Goal: Task Accomplishment & Management: Complete application form

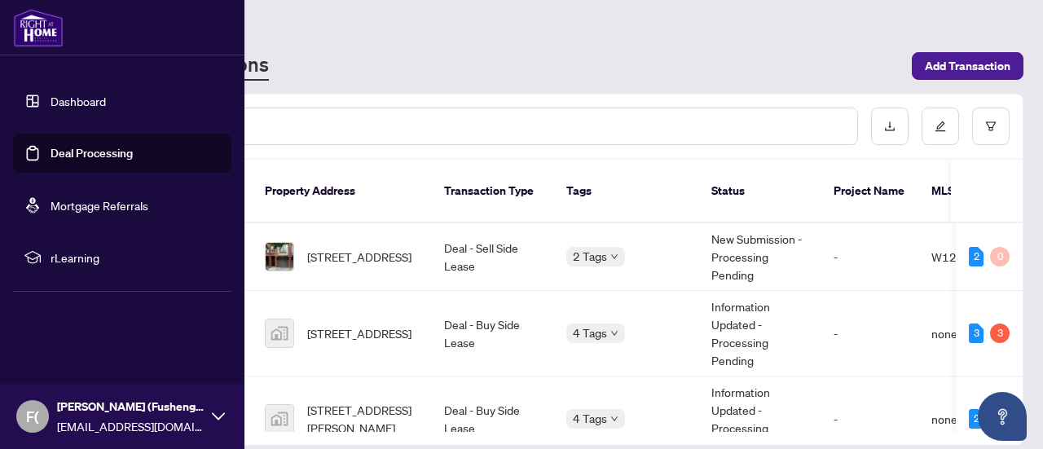
click at [64, 154] on link "Deal Processing" at bounding box center [91, 153] width 82 height 15
click at [109, 152] on link "Deal Processing" at bounding box center [91, 153] width 82 height 15
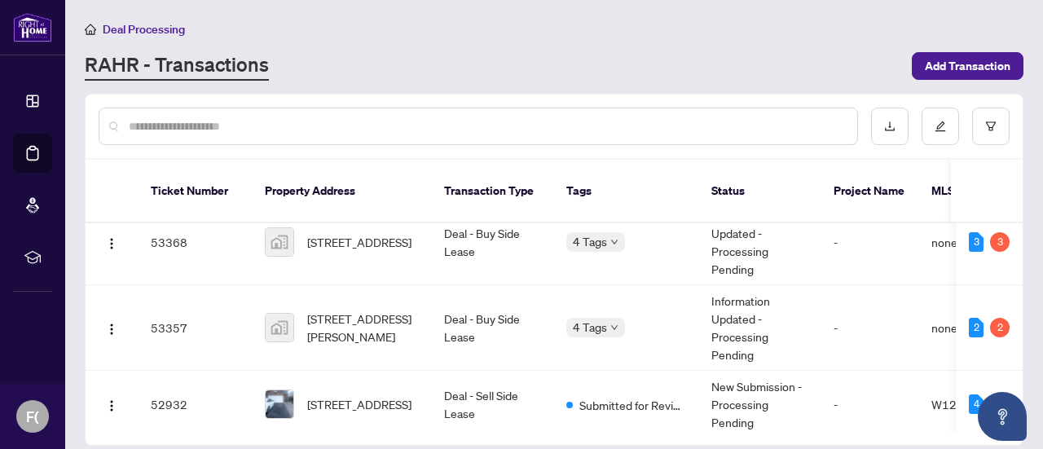
scroll to position [173, 0]
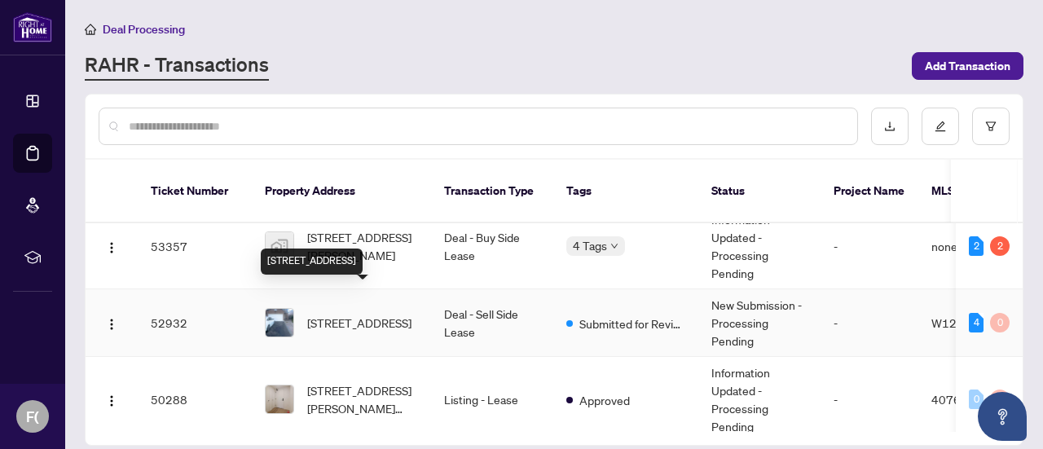
click at [356, 314] on span "[STREET_ADDRESS]" at bounding box center [359, 323] width 104 height 18
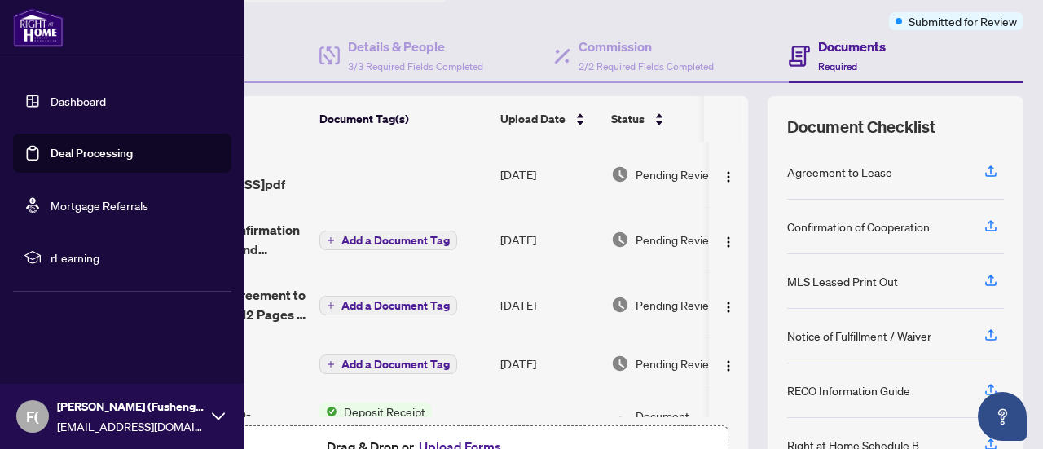
click at [93, 156] on link "Deal Processing" at bounding box center [91, 153] width 82 height 15
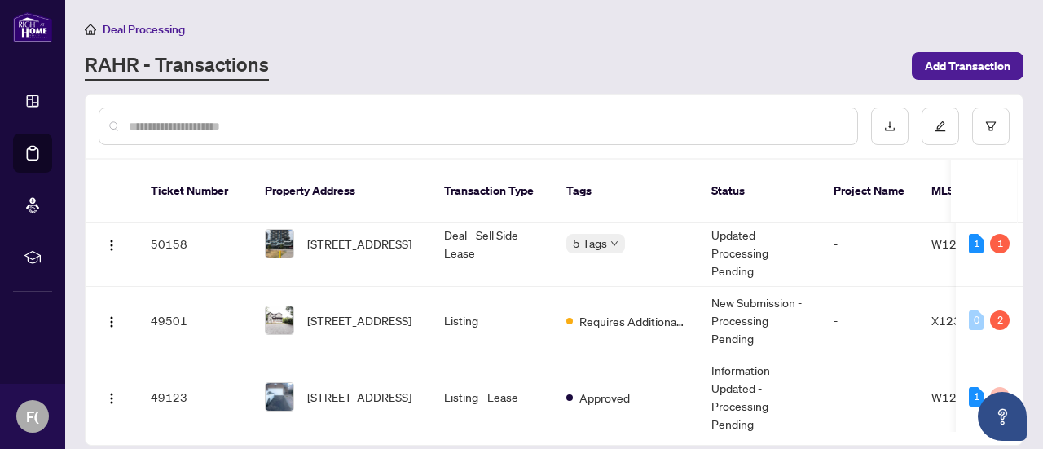
scroll to position [479, 0]
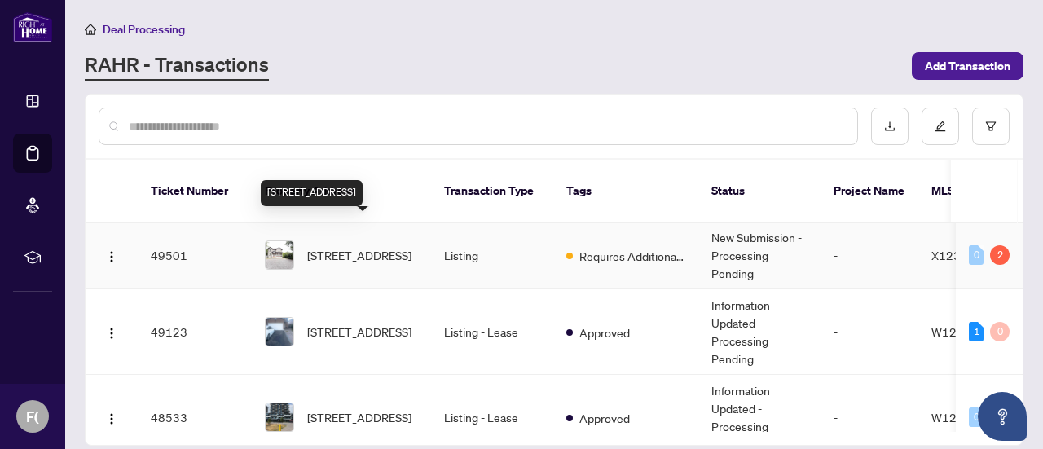
click at [361, 246] on span "[STREET_ADDRESS]" at bounding box center [359, 255] width 104 height 18
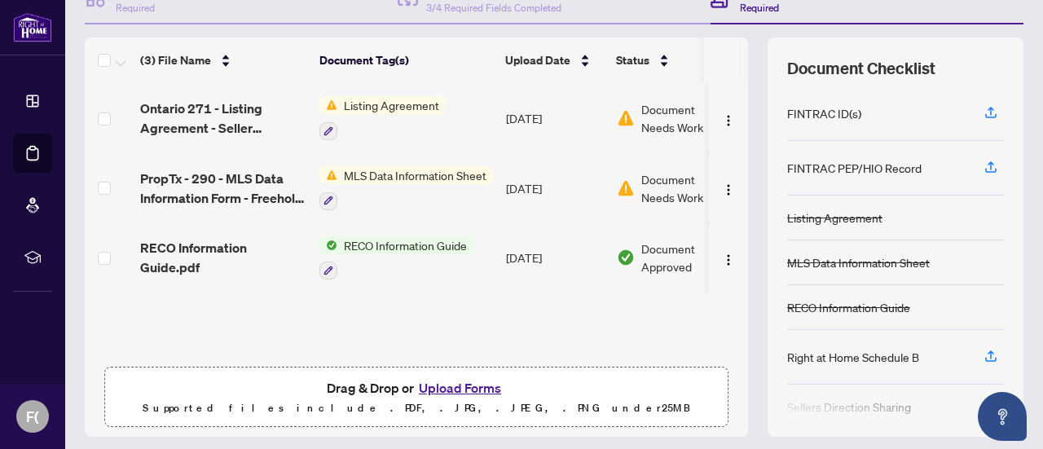
scroll to position [209, 0]
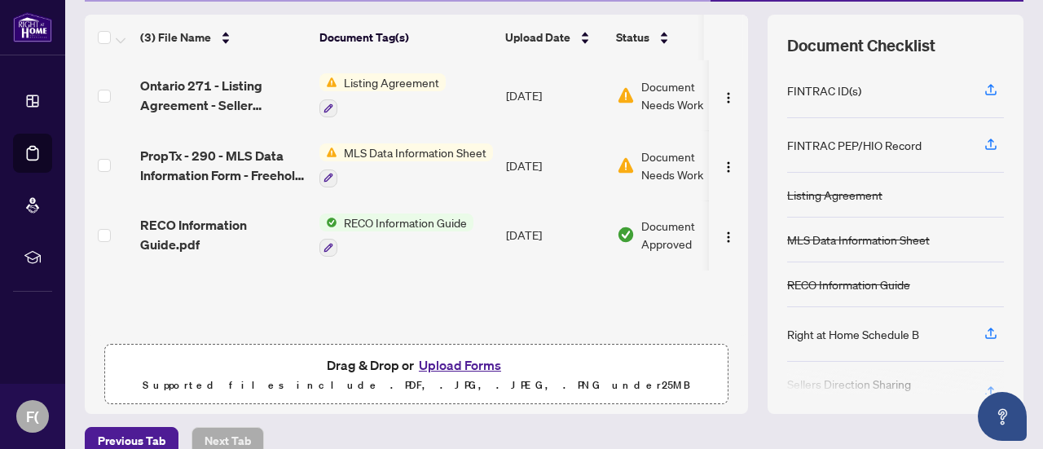
click at [448, 367] on button "Upload Forms" at bounding box center [460, 364] width 92 height 21
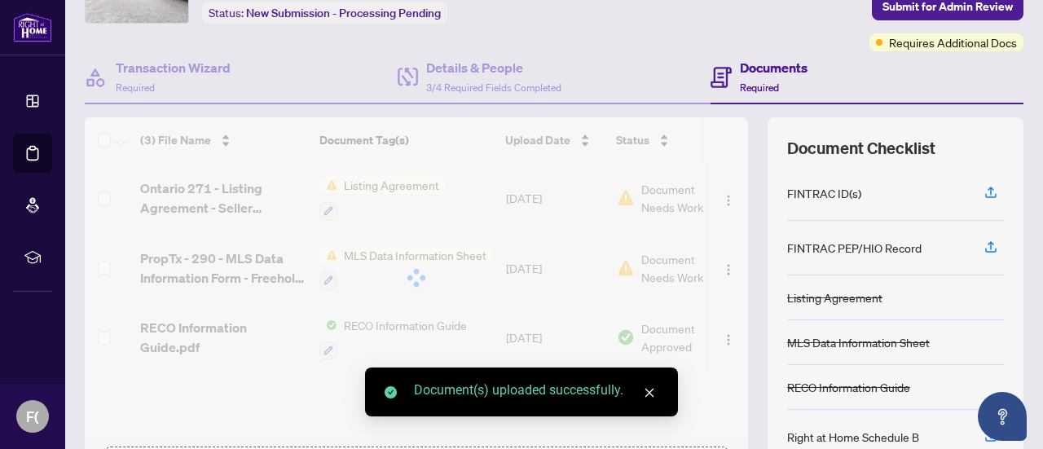
scroll to position [0, 0]
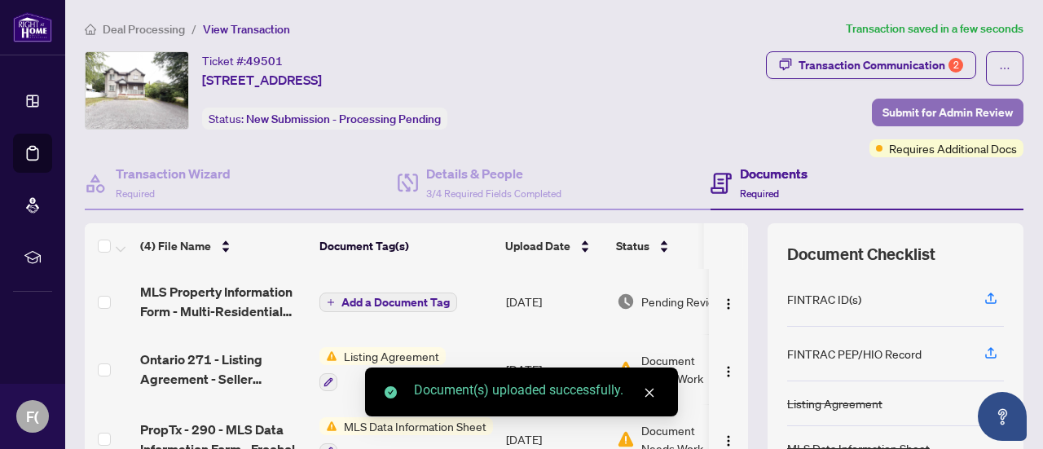
click at [923, 114] on span "Submit for Admin Review" at bounding box center [947, 112] width 130 height 26
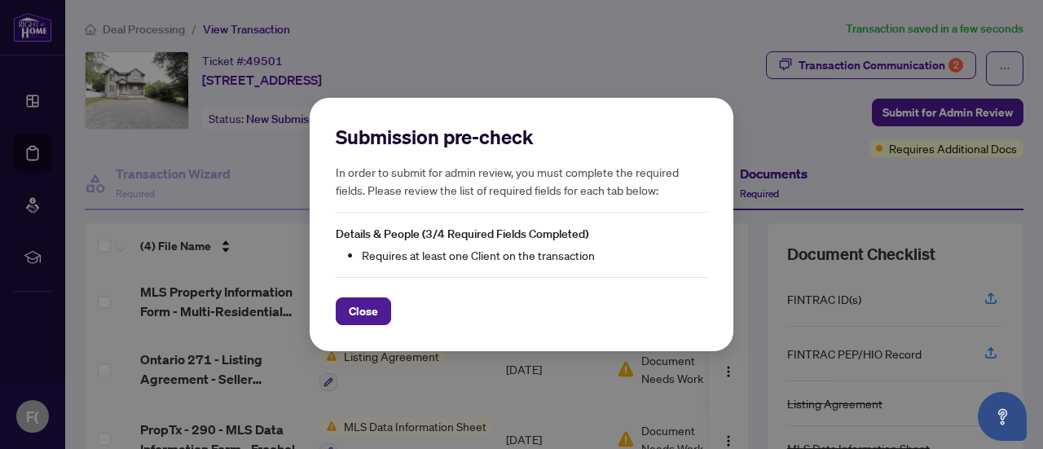
click at [774, 112] on div "Submission pre-check In order to submit for admin review, you must complete the…" at bounding box center [521, 224] width 1043 height 449
click at [387, 310] on button "Close" at bounding box center [363, 311] width 55 height 28
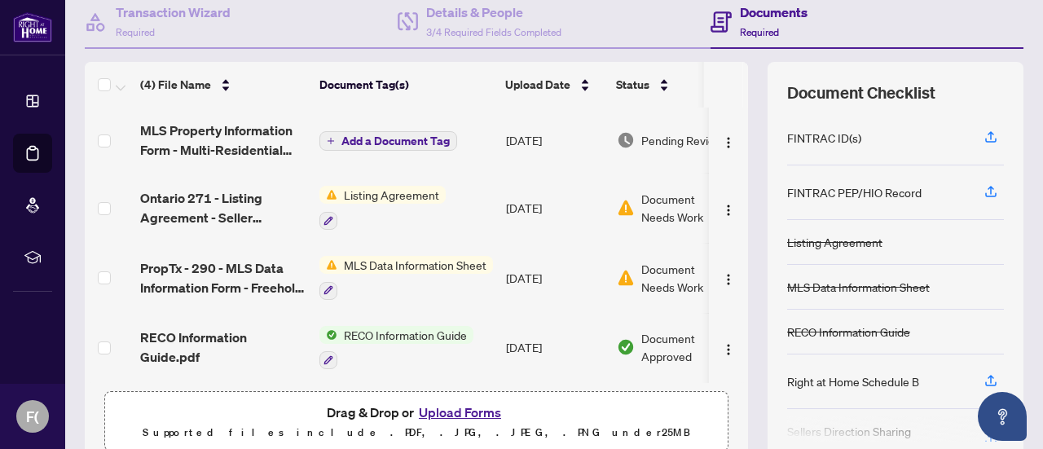
scroll to position [230, 0]
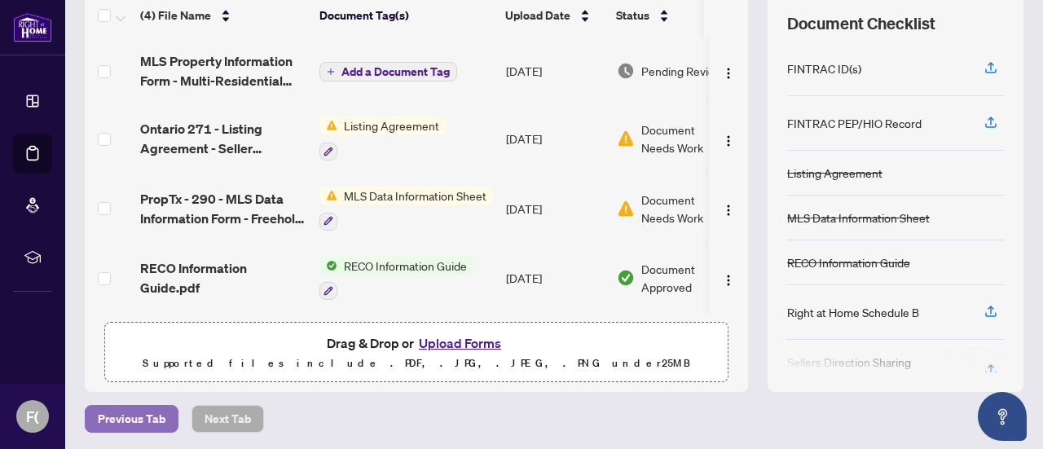
click at [125, 419] on span "Previous Tab" at bounding box center [132, 419] width 68 height 26
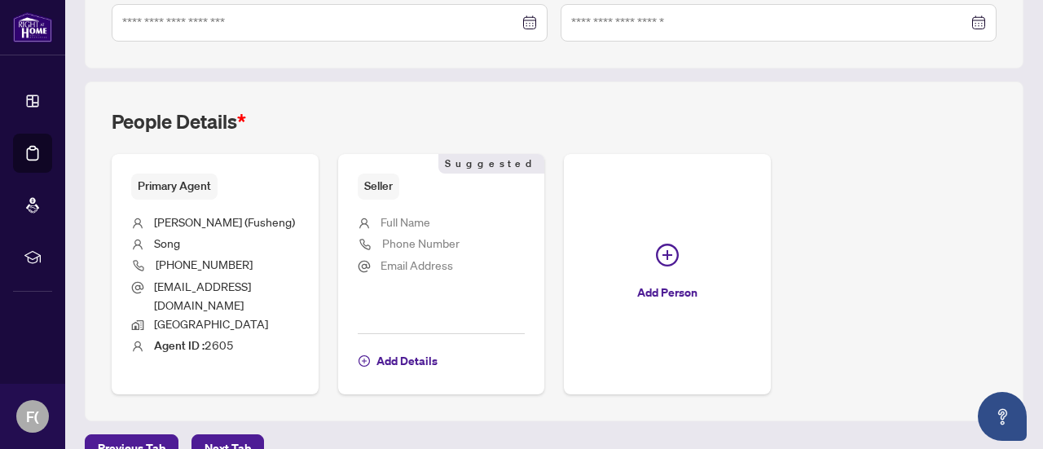
scroll to position [551, 0]
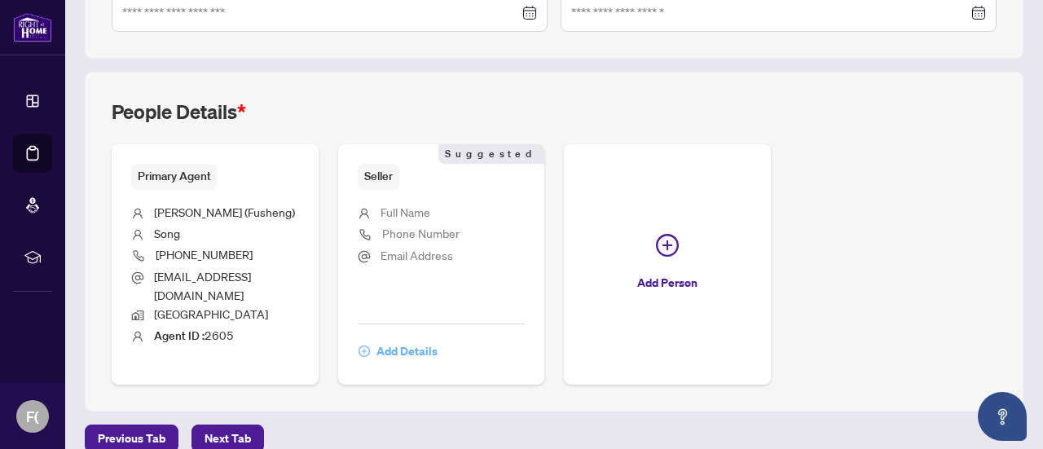
click at [437, 338] on span "Add Details" at bounding box center [406, 351] width 61 height 26
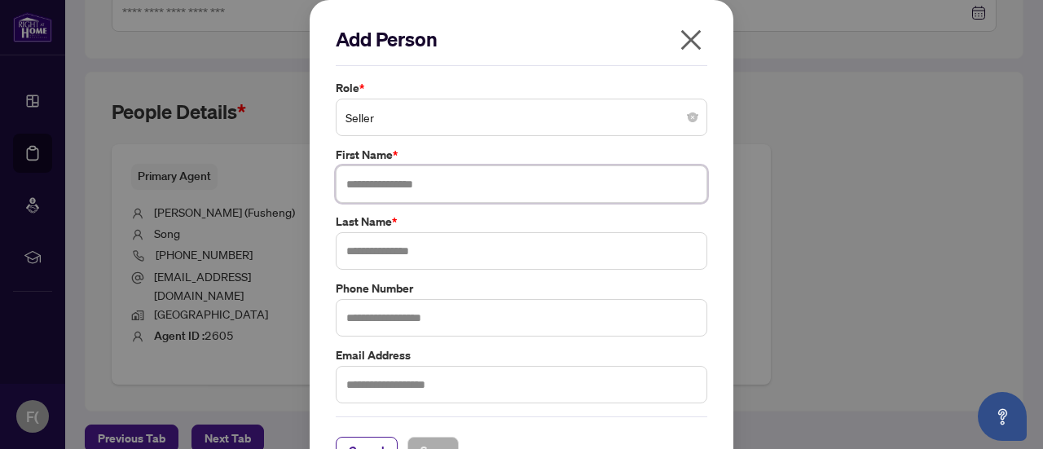
click at [386, 187] on input "text" at bounding box center [521, 183] width 371 height 37
type input "********"
type input "****"
click at [433, 438] on span "Save" at bounding box center [432, 450] width 25 height 26
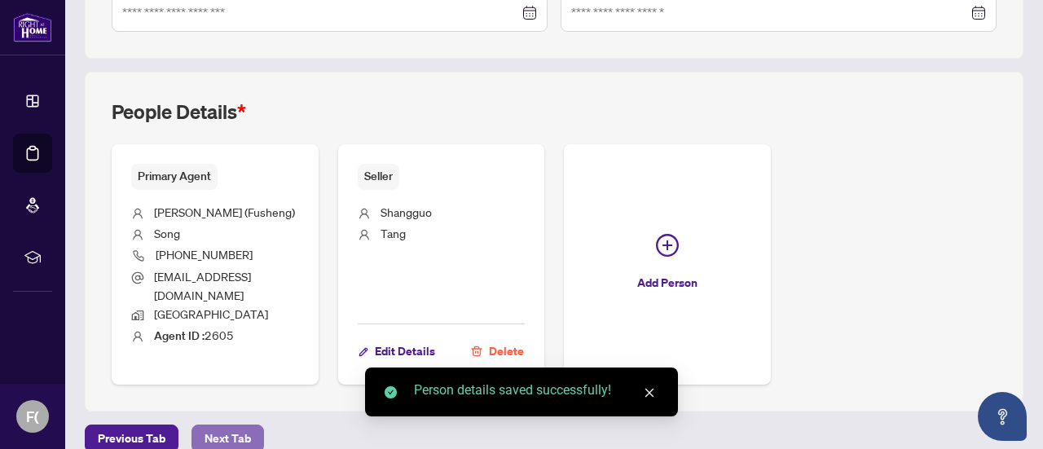
click at [234, 425] on span "Next Tab" at bounding box center [227, 438] width 46 height 26
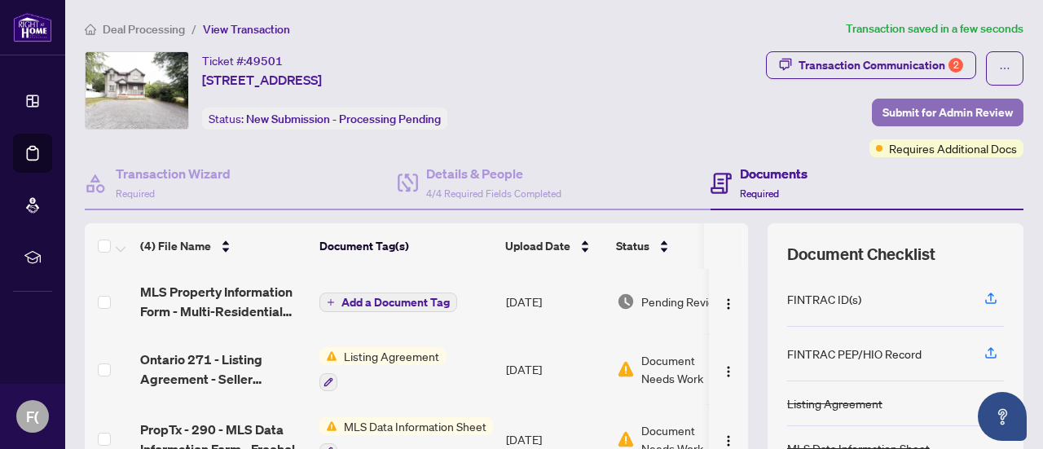
click at [932, 108] on span "Submit for Admin Review" at bounding box center [947, 112] width 130 height 26
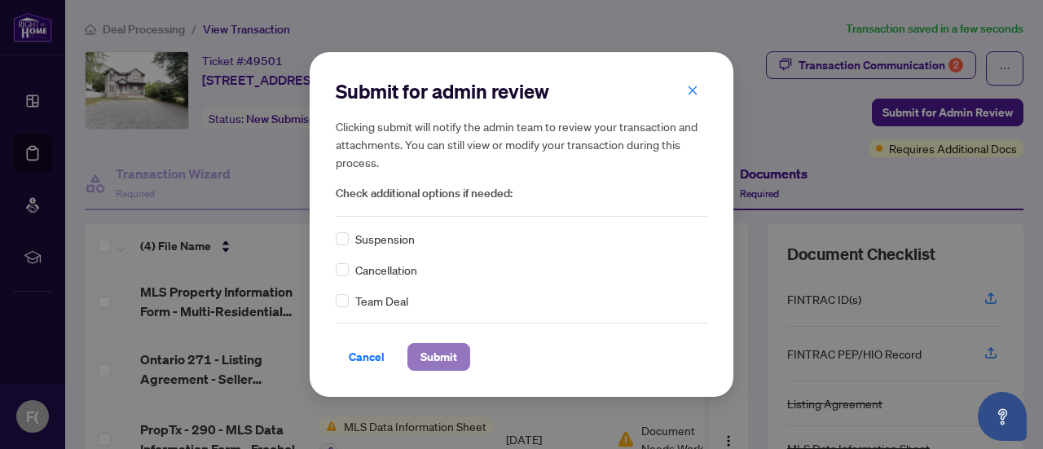
click at [457, 361] on button "Submit" at bounding box center [438, 357] width 63 height 28
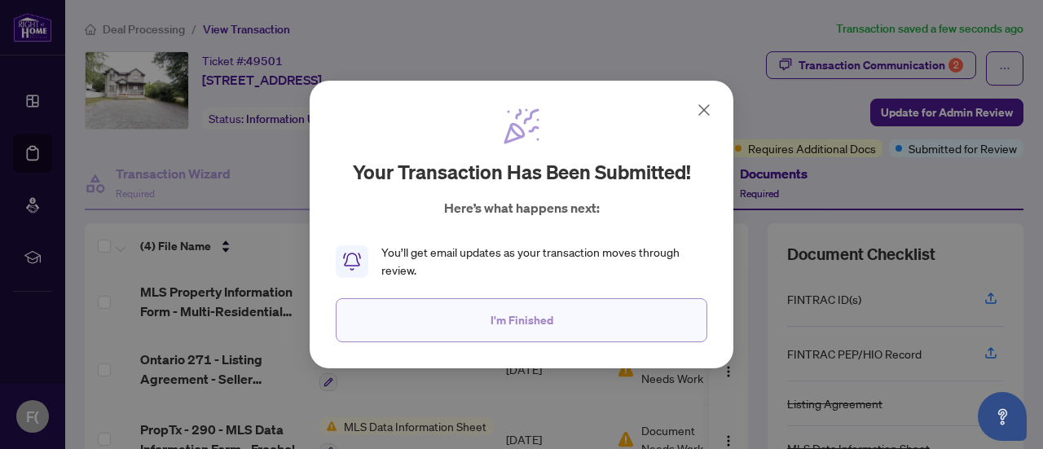
click at [518, 319] on span "I'm Finished" at bounding box center [521, 320] width 63 height 26
